Goal: Information Seeking & Learning: Compare options

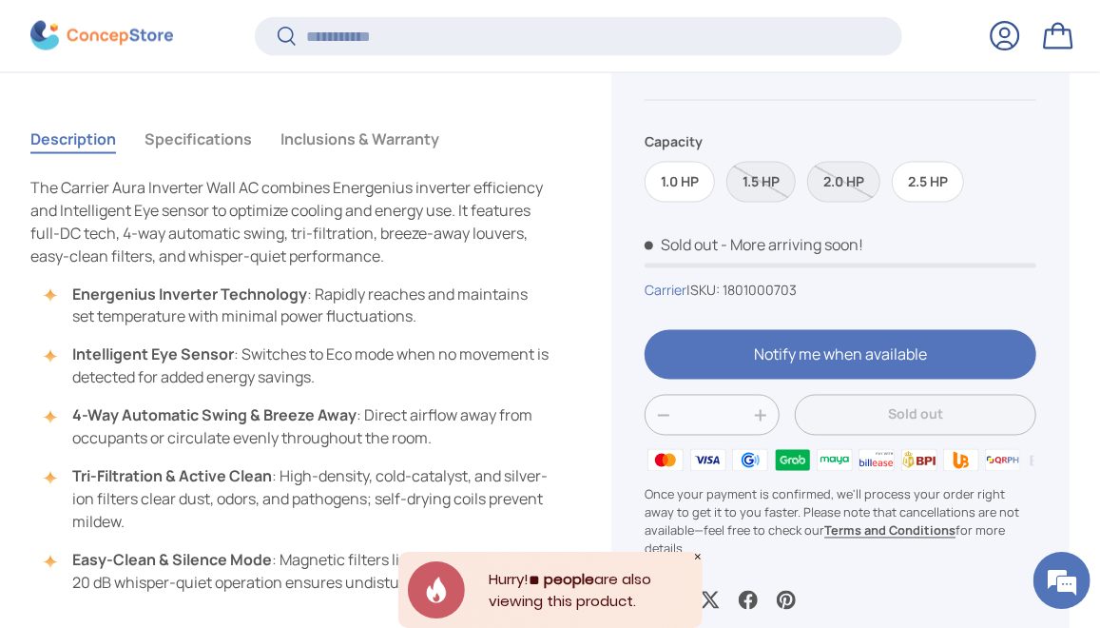
scroll to position [1380, 0]
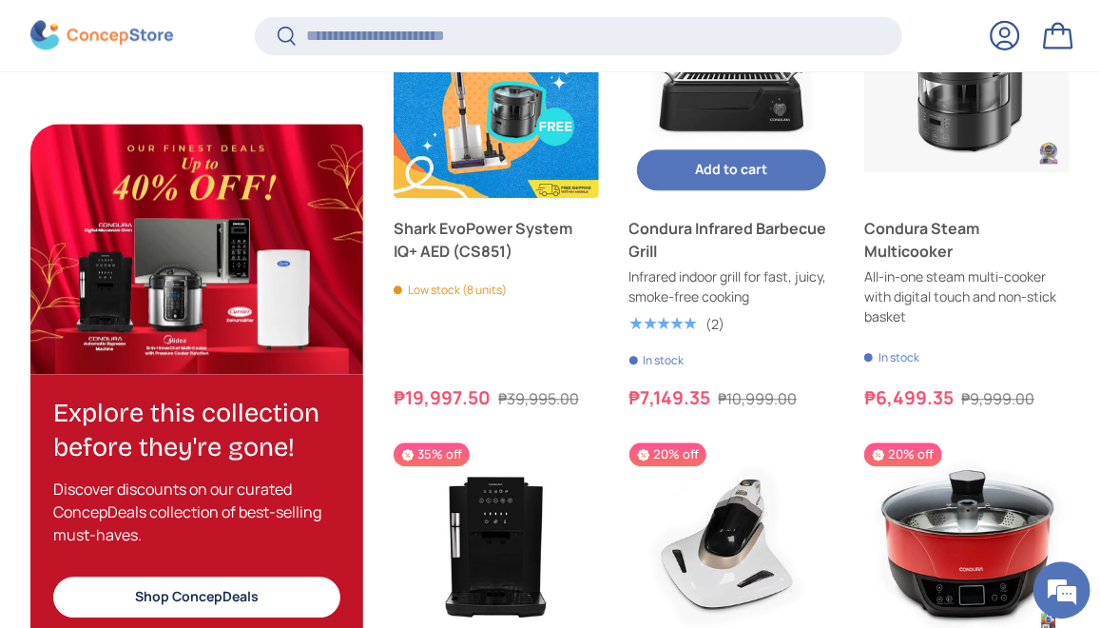
scroll to position [1993, 0]
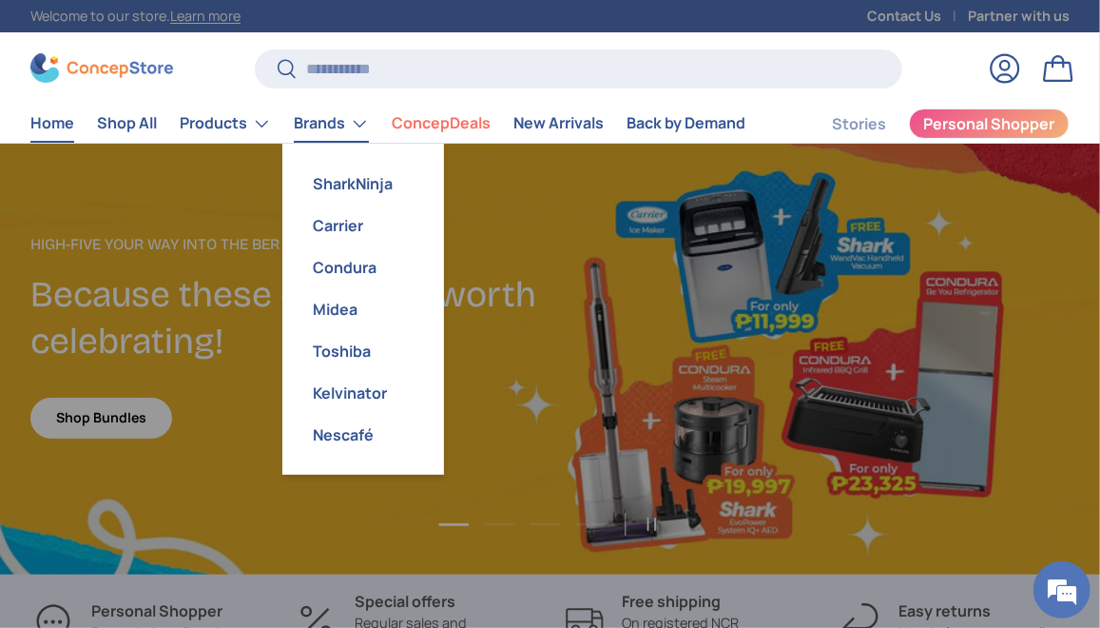
scroll to position [4774, 7093]
click at [324, 233] on link "Carrier" at bounding box center [363, 225] width 139 height 42
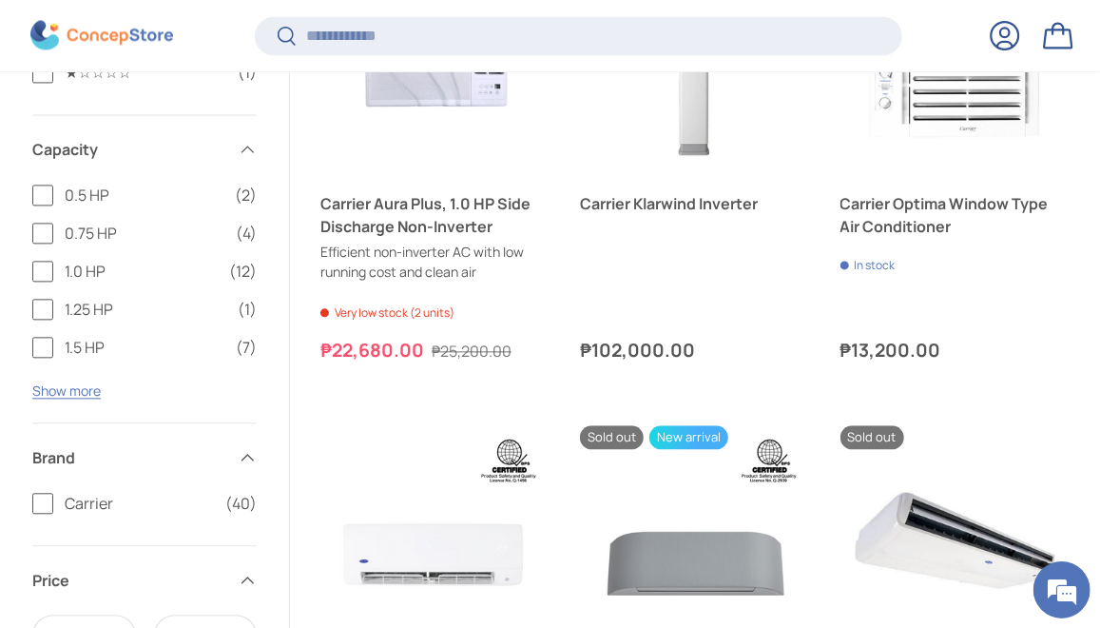
scroll to position [1776, 0]
click at [61, 394] on button "Show more" at bounding box center [66, 390] width 68 height 18
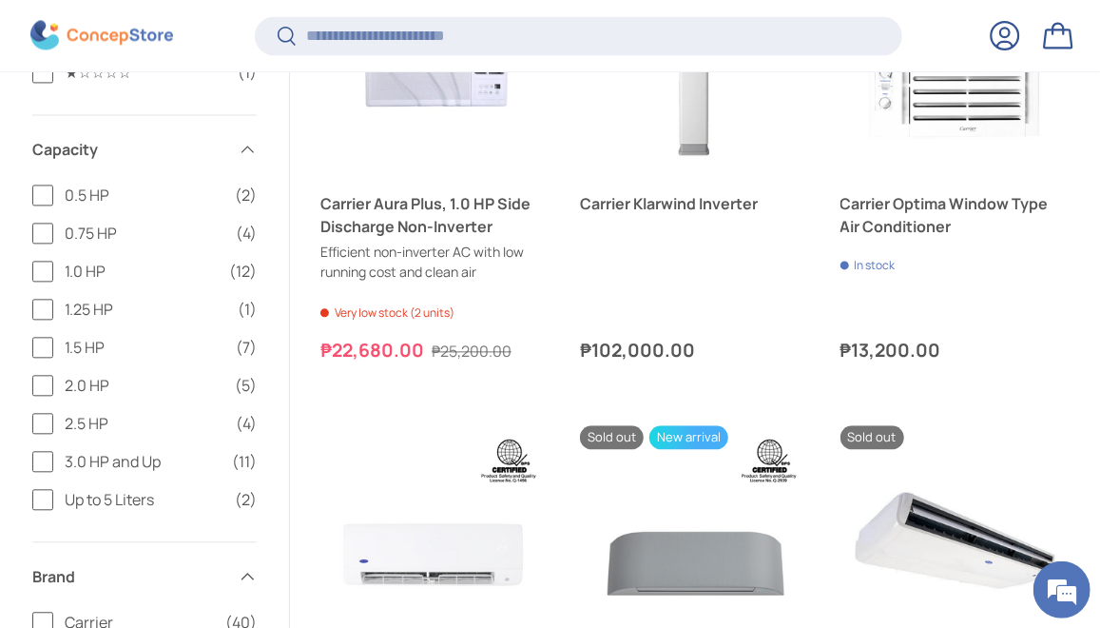
click at [47, 379] on label "2.0 HP (5)" at bounding box center [144, 385] width 224 height 23
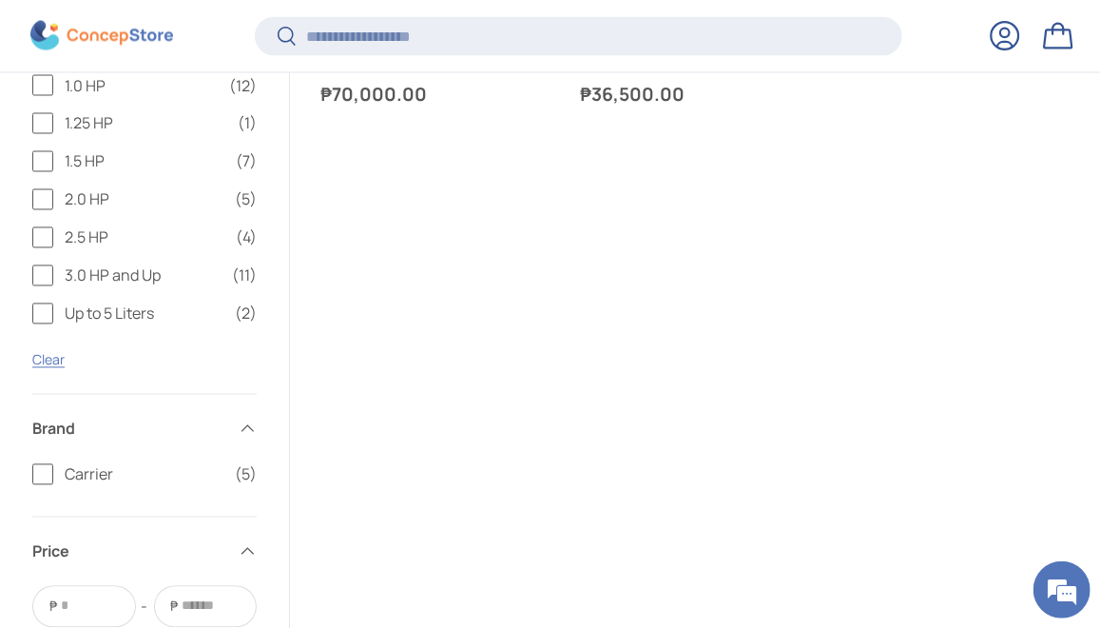
scroll to position [1612, 0]
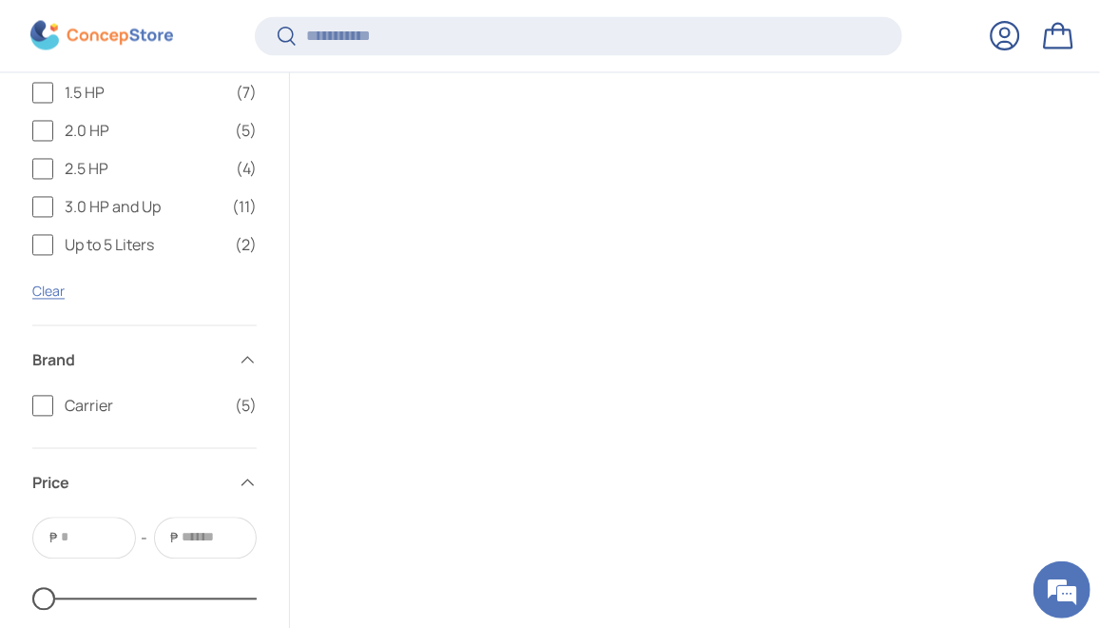
click at [52, 407] on label "Carrier (5)" at bounding box center [144, 406] width 224 height 23
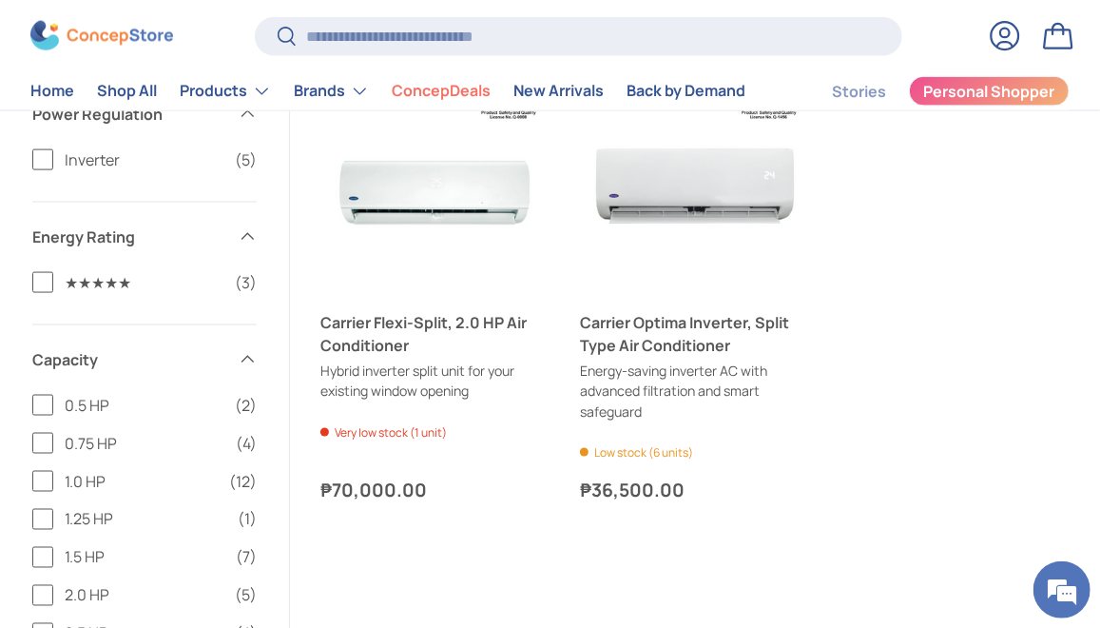
scroll to position [1122, 0]
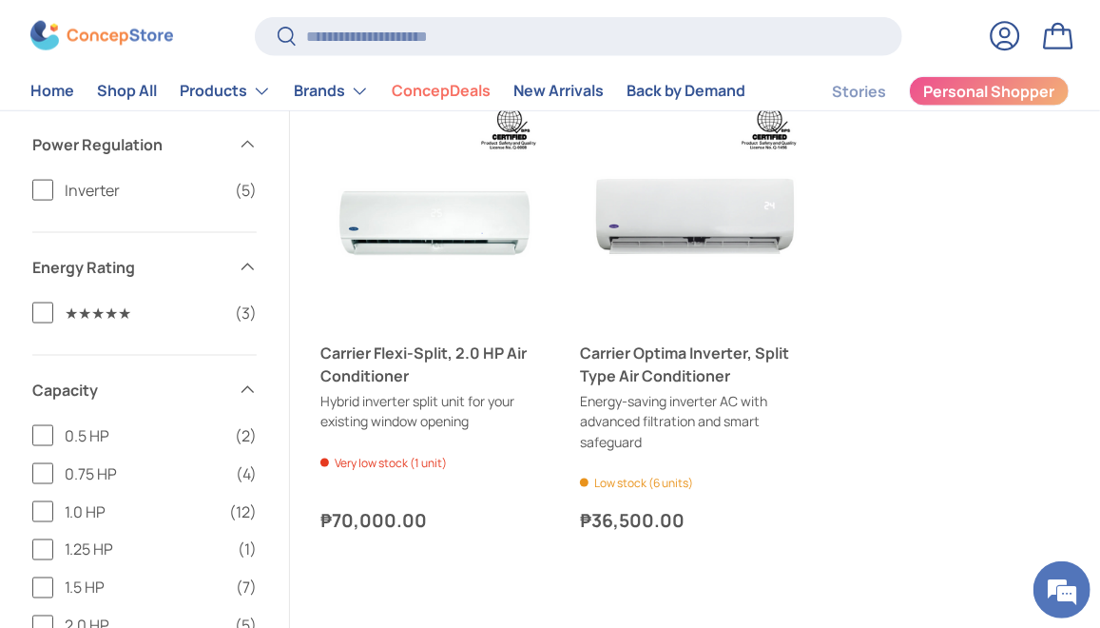
click at [43, 185] on label "Inverter (5)" at bounding box center [144, 190] width 224 height 23
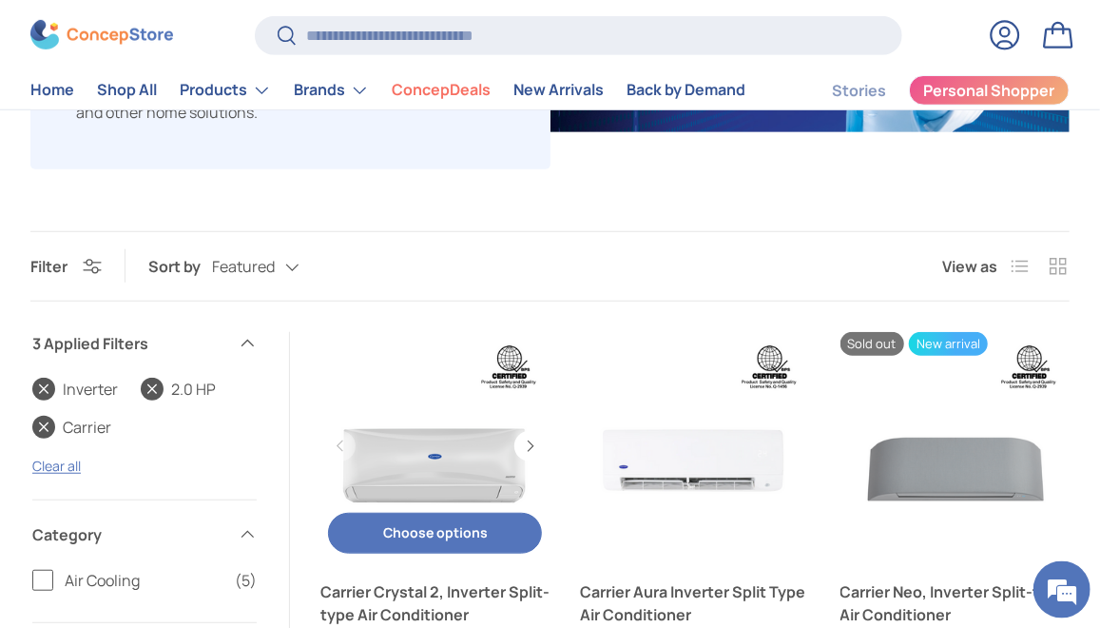
scroll to position [381, 0]
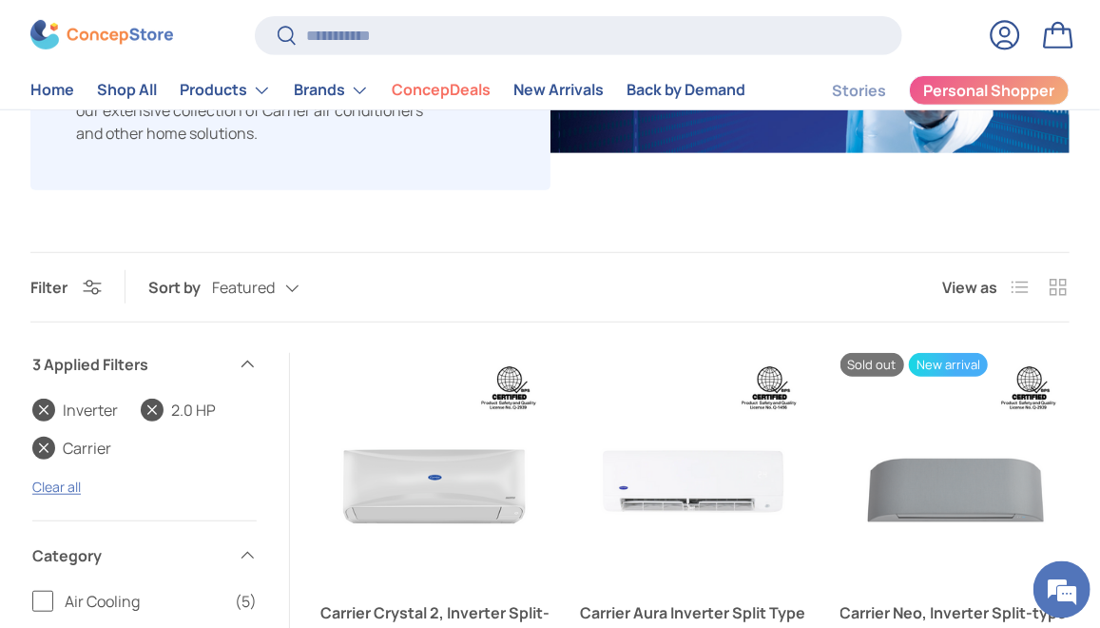
click at [199, 462] on div "Inverter 2.0 HP Carrier" at bounding box center [144, 437] width 224 height 76
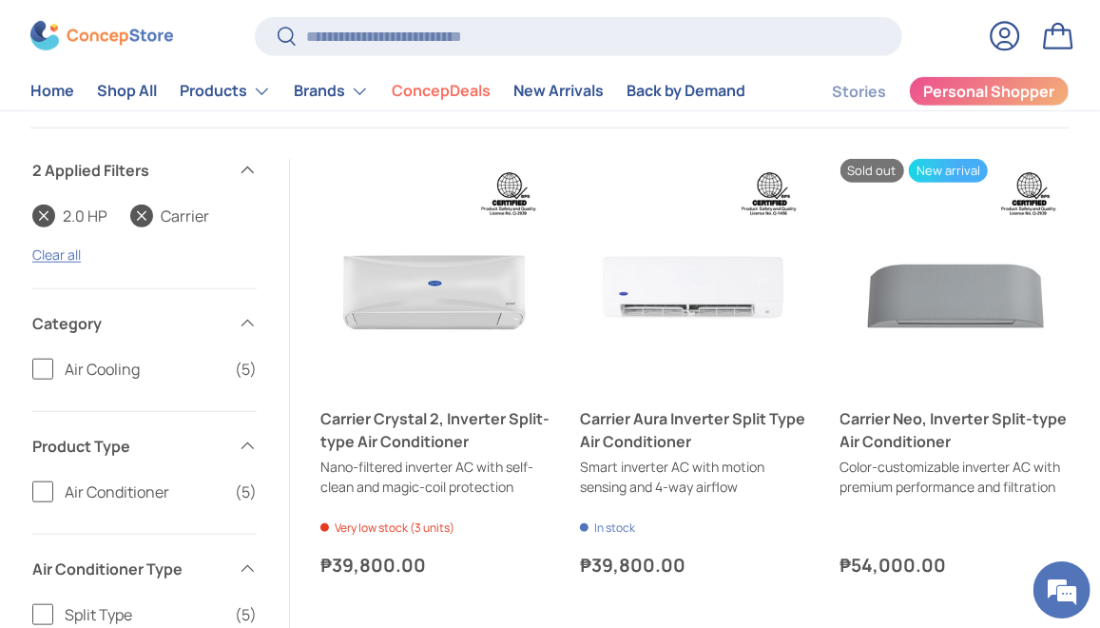
scroll to position [575, 0]
